Goal: Information Seeking & Learning: Learn about a topic

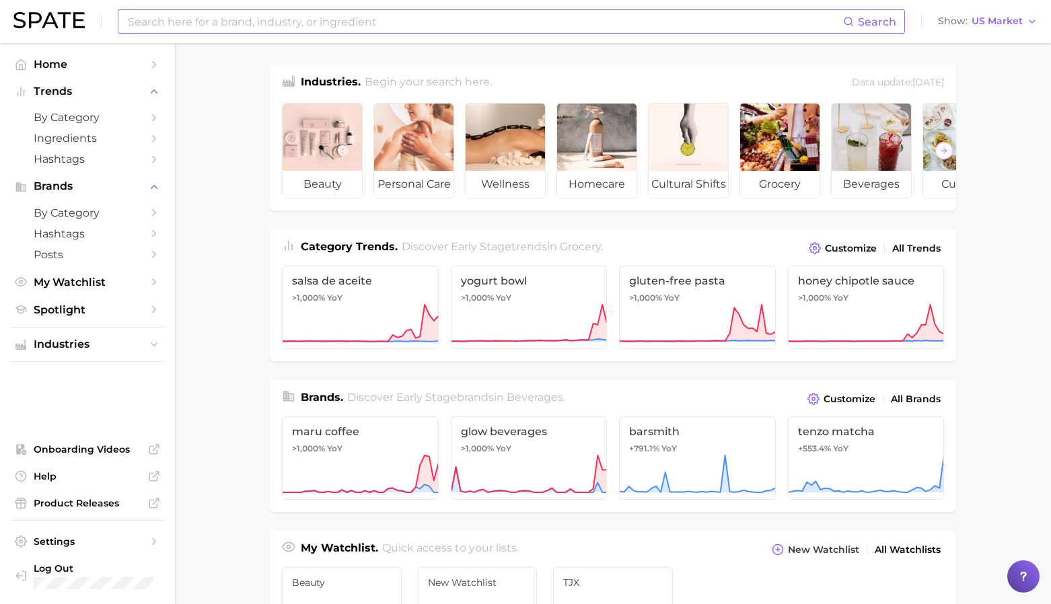
scroll to position [489, 0]
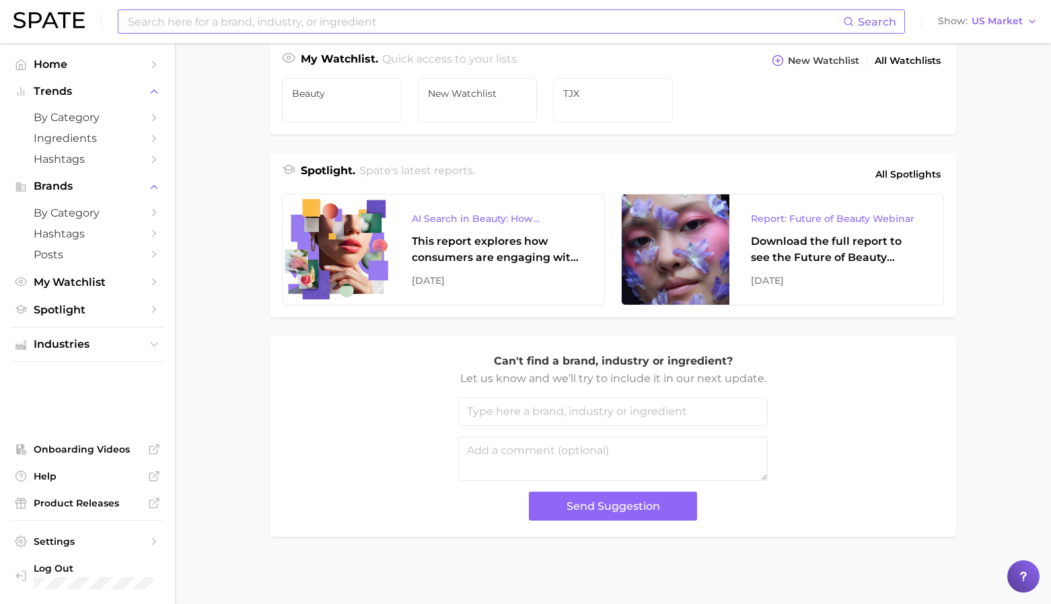
click at [297, 23] on input at bounding box center [485, 21] width 717 height 23
type input "rivian"
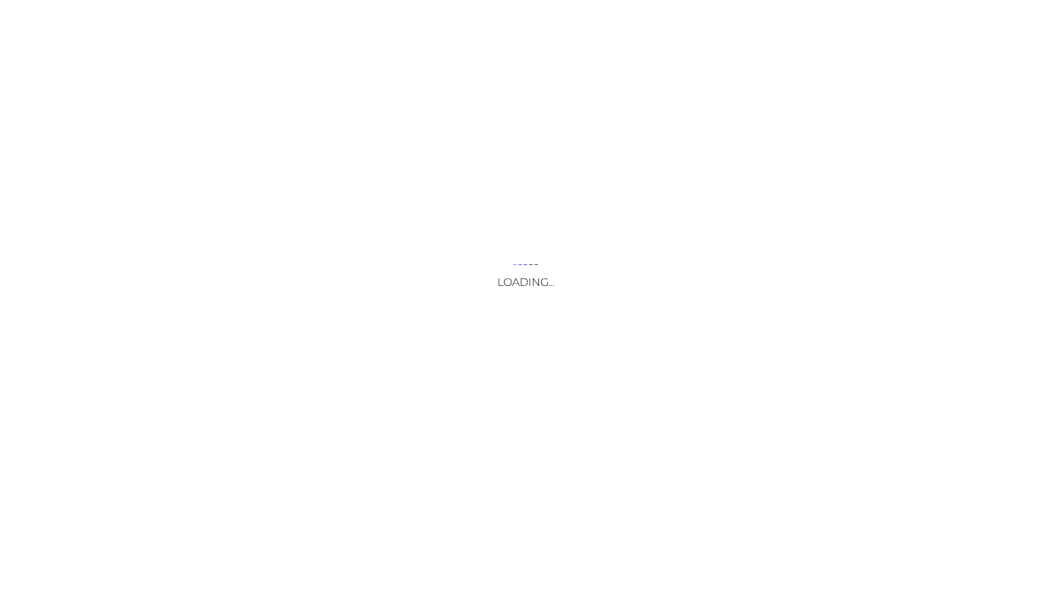
scroll to position [65, 0]
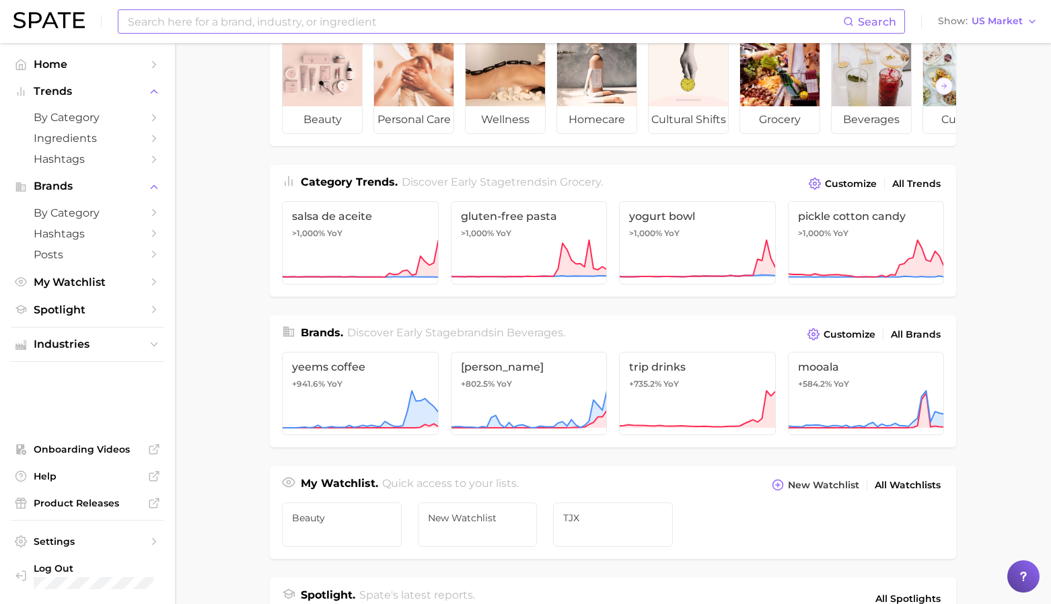
click at [250, 26] on input at bounding box center [485, 21] width 717 height 23
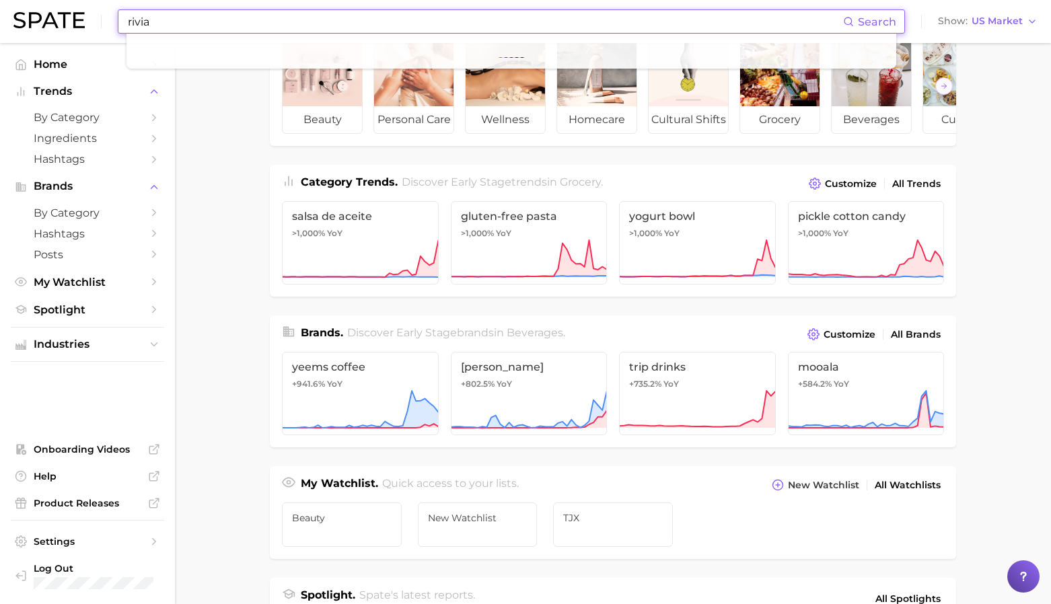
type input "rivian"
